Goal: Check status: Check status

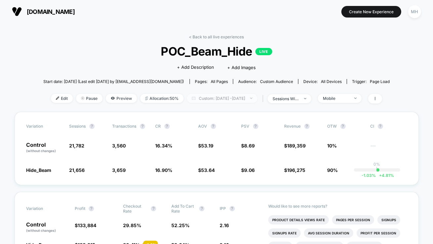
click at [251, 99] on span "Custom: [DATE] - [DATE]" at bounding box center [222, 98] width 71 height 9
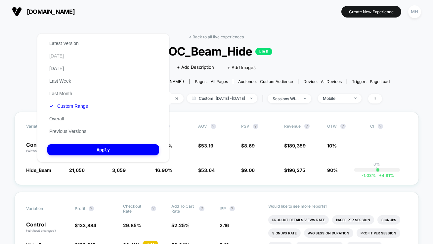
click at [57, 55] on button "[DATE]" at bounding box center [56, 56] width 19 height 6
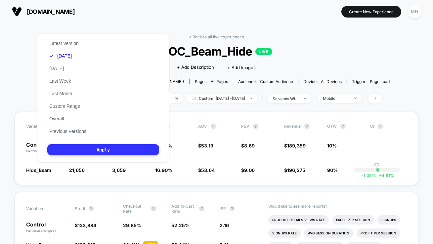
click at [104, 150] on button "Apply" at bounding box center [103, 149] width 112 height 11
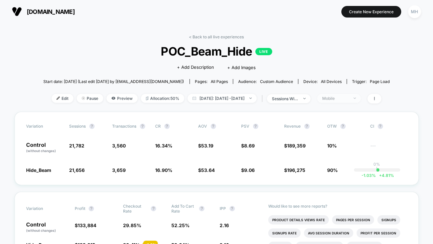
click at [342, 95] on span "Mobile" at bounding box center [339, 98] width 44 height 9
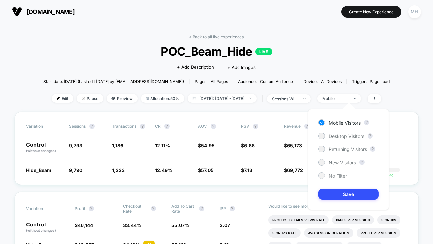
click at [323, 176] on div at bounding box center [321, 175] width 5 height 5
click at [327, 190] on button "Save" at bounding box center [348, 194] width 61 height 11
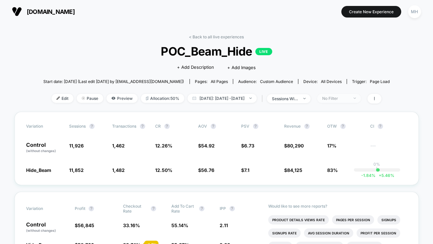
click at [349, 96] on div "No Filter" at bounding box center [335, 98] width 26 height 5
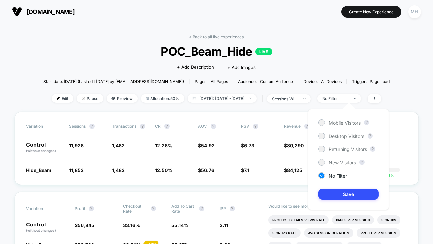
drag, startPoint x: 329, startPoint y: 138, endPoint x: 329, endPoint y: 142, distance: 3.6
click at [329, 138] on span "Desktop Visitors" at bounding box center [346, 136] width 35 height 6
click at [335, 193] on button "Save" at bounding box center [348, 194] width 61 height 11
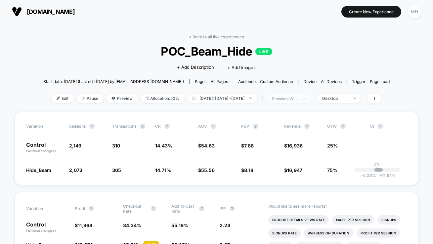
click at [300, 102] on span "sessions with impression" at bounding box center [289, 98] width 44 height 9
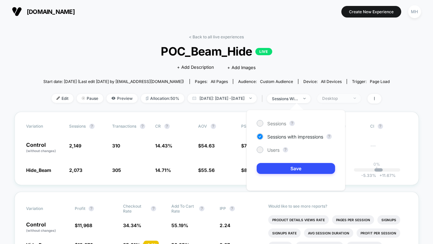
click at [349, 97] on div "Desktop" at bounding box center [335, 98] width 26 height 5
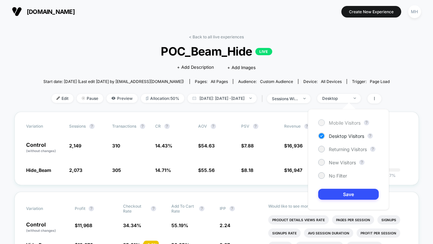
click at [319, 125] on div "Mobile Visitors" at bounding box center [339, 122] width 42 height 7
click at [332, 194] on button "Save" at bounding box center [348, 194] width 61 height 11
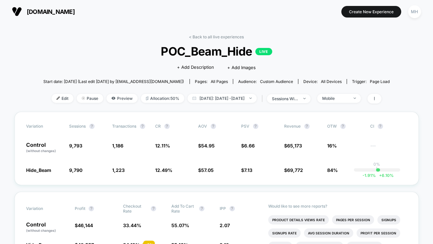
click at [223, 93] on div "< Back to all live experiences POC_Beam_Hide LIVE Click to edit experience deta…" at bounding box center [216, 72] width 347 height 77
click at [228, 100] on span "[DATE]: [DATE] - [DATE]" at bounding box center [222, 98] width 69 height 9
select select "*"
select select "****"
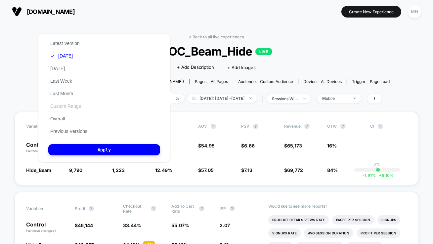
click at [73, 107] on button "Custom Range" at bounding box center [65, 106] width 35 height 6
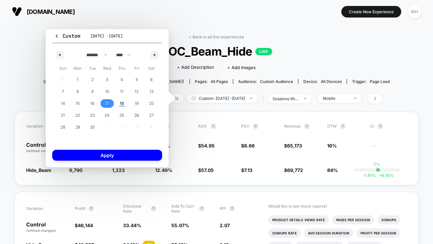
click at [110, 104] on span "17" at bounding box center [107, 103] width 15 height 9
click at [111, 155] on button "Apply" at bounding box center [107, 155] width 110 height 11
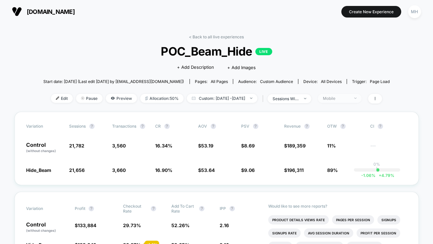
click at [352, 94] on span "Mobile" at bounding box center [340, 98] width 44 height 9
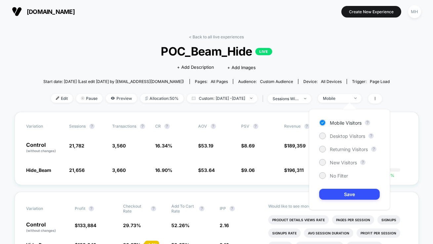
click at [324, 180] on div "Mobile Visitors ? Desktop Visitors ? Returning Visitors ? New Visitors ? No Fil…" at bounding box center [349, 159] width 81 height 101
click at [323, 176] on div at bounding box center [322, 175] width 5 height 5
click at [330, 187] on div "Mobile Visitors ? Desktop Visitors ? Returning Visitors ? New Visitors ? No Fil…" at bounding box center [349, 159] width 81 height 101
click at [330, 190] on button "Save" at bounding box center [349, 194] width 61 height 11
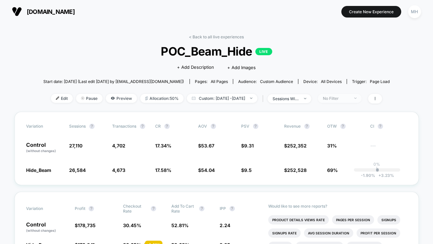
click at [350, 96] on div "No Filter" at bounding box center [336, 98] width 26 height 5
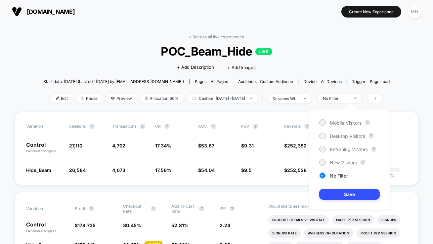
click at [325, 140] on div "Mobile Visitors ? Desktop Visitors ? Returning Visitors ? New Visitors ? No Fil…" at bounding box center [349, 159] width 81 height 101
click at [323, 137] on div at bounding box center [322, 135] width 5 height 5
click at [334, 192] on button "Save" at bounding box center [349, 194] width 61 height 11
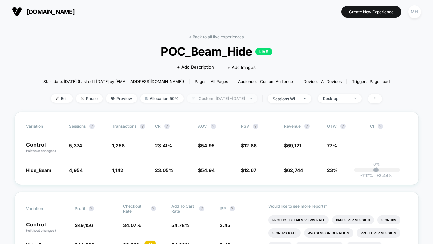
click at [258, 96] on span "Custom: [DATE] - [DATE]" at bounding box center [222, 98] width 71 height 9
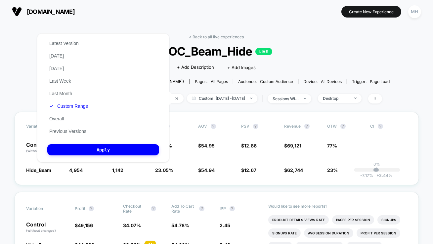
click at [308, 90] on div "< Back to all live experiences POC_Beam_Hide LIVE Click to edit experience deta…" at bounding box center [216, 72] width 347 height 77
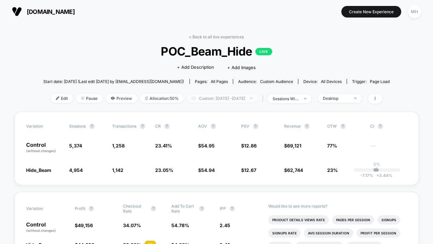
click at [258, 98] on span "Custom: [DATE] - [DATE]" at bounding box center [222, 98] width 71 height 9
select select "*"
select select "****"
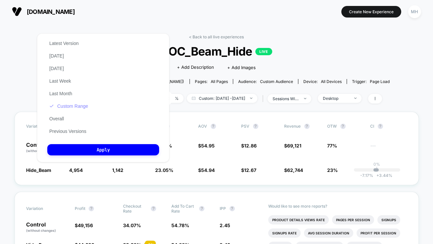
click at [82, 107] on button "Custom Range" at bounding box center [68, 106] width 43 height 6
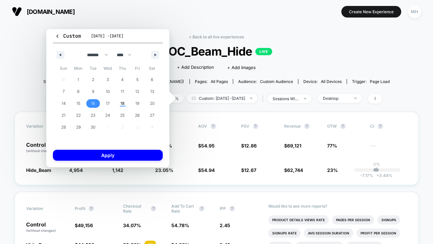
click at [94, 105] on span "16" at bounding box center [93, 104] width 4 height 12
click at [107, 154] on button "Apply" at bounding box center [108, 155] width 110 height 11
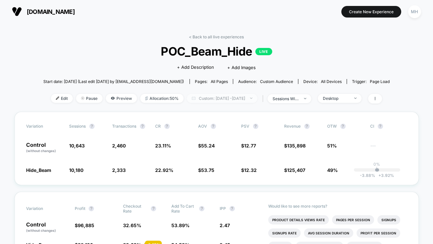
click at [258, 96] on span "Custom: [DATE] - [DATE]" at bounding box center [222, 98] width 71 height 9
select select "*"
select select "****"
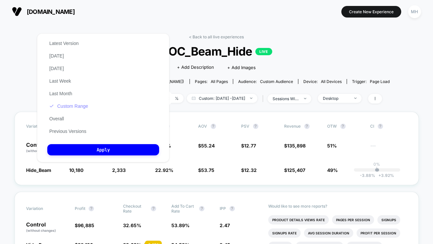
click at [78, 108] on button "Custom Range" at bounding box center [68, 106] width 43 height 6
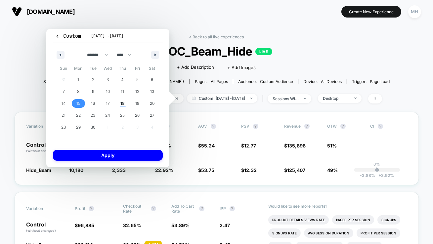
click at [74, 109] on button "15" at bounding box center [78, 104] width 15 height 12
click at [94, 157] on button "Apply" at bounding box center [108, 155] width 110 height 11
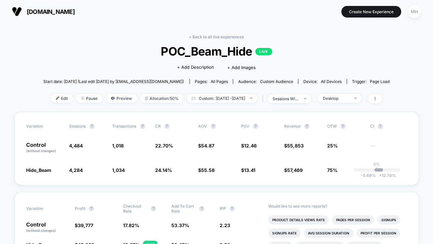
click at [202, 103] on div "< Back to all live experiences POC_Beam_Hide LIVE Click to edit experience deta…" at bounding box center [216, 72] width 347 height 77
click at [201, 99] on span "Custom: [DATE] - [DATE]" at bounding box center [222, 98] width 71 height 9
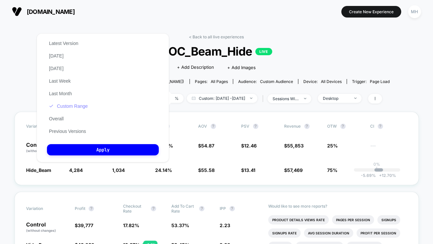
click at [83, 105] on button "Custom Range" at bounding box center [68, 106] width 43 height 6
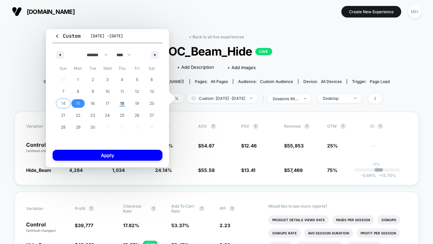
click at [61, 102] on span "14" at bounding box center [63, 104] width 4 height 12
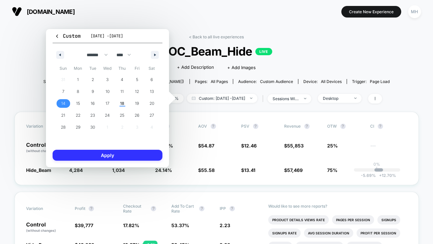
click at [84, 161] on button "Apply" at bounding box center [108, 155] width 110 height 11
